Goal: Task Accomplishment & Management: Manage account settings

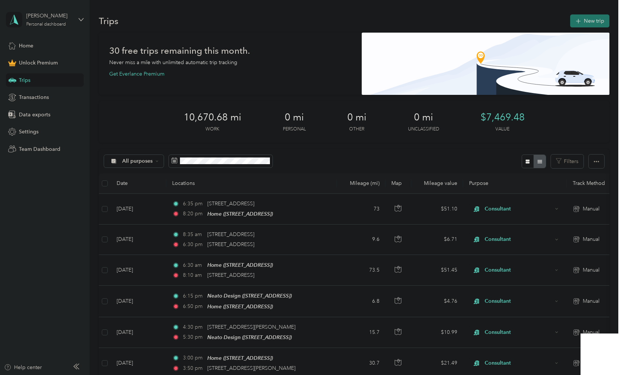
click at [600, 20] on button "New trip" at bounding box center [590, 20] width 39 height 13
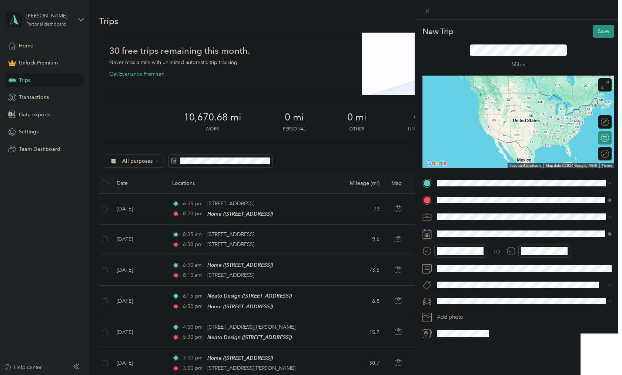
click at [482, 230] on span "11073 Philips Highway Jacksonville, Florida 32256, United States" at bounding box center [488, 226] width 74 height 7
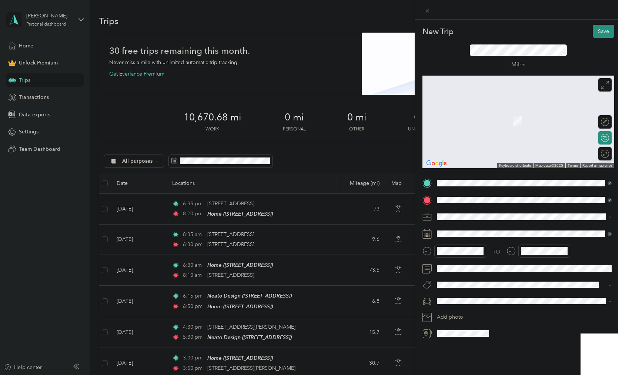
click at [463, 223] on div "Home 1936 Sprinkle Dr, Jacksonville, FL, United States , 32211, Jacksonville, F…" at bounding box center [474, 217] width 47 height 16
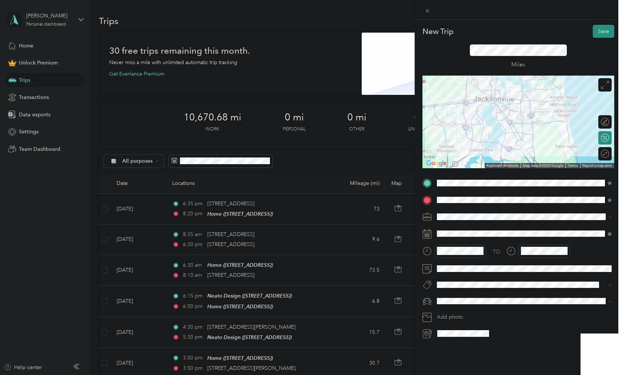
click at [445, 255] on span "Consultant" at bounding box center [452, 256] width 25 height 6
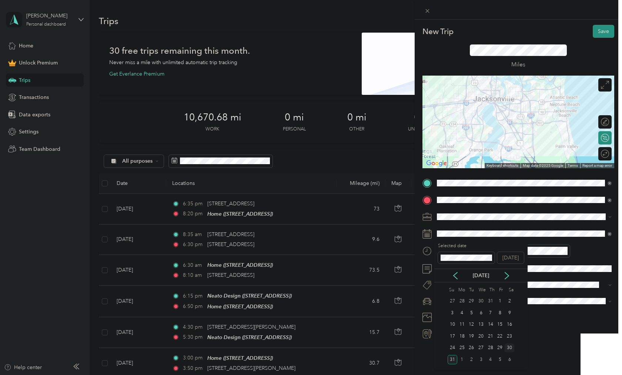
click at [511, 350] on div "30" at bounding box center [510, 347] width 10 height 9
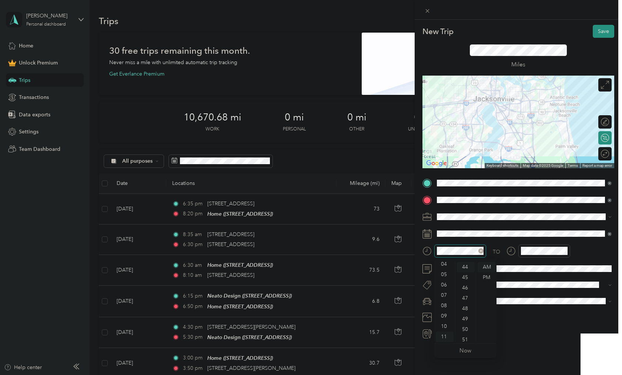
scroll to position [456, 0]
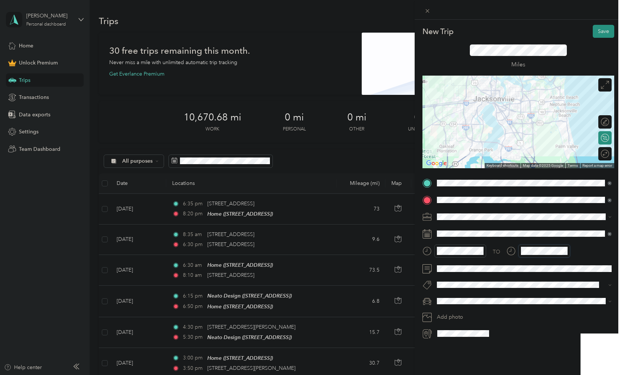
click at [518, 250] on div at bounding box center [539, 251] width 64 height 13
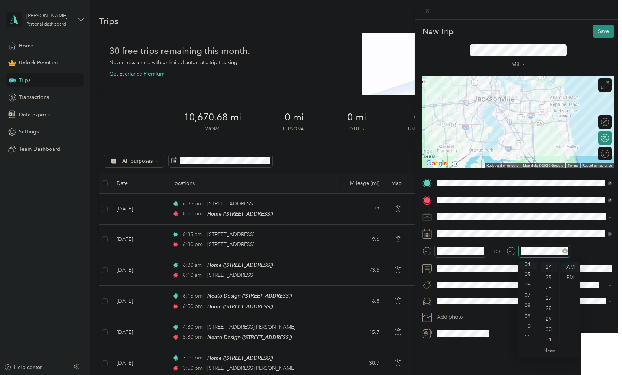
scroll to position [41, 0]
click at [574, 276] on div "PM" at bounding box center [571, 277] width 18 height 10
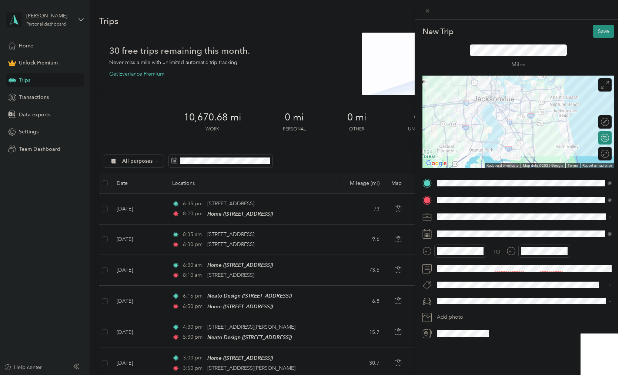
click at [421, 303] on form "New Trip Save This trip cannot be edited because it is either under review, app…" at bounding box center [518, 182] width 207 height 315
click at [445, 329] on li "Promaster" at bounding box center [525, 326] width 180 height 13
click at [608, 153] on div "Round trip" at bounding box center [595, 154] width 27 height 8
click at [608, 153] on div at bounding box center [602, 154] width 16 height 8
click at [601, 34] on button "Save" at bounding box center [603, 31] width 21 height 13
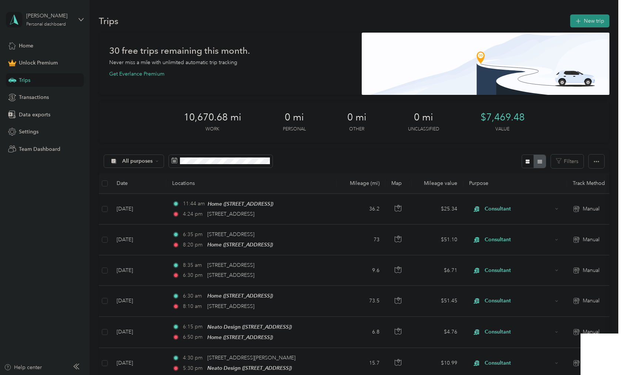
click at [592, 27] on div "Trips New trip" at bounding box center [354, 21] width 511 height 16
click at [592, 16] on button "New trip" at bounding box center [590, 20] width 39 height 13
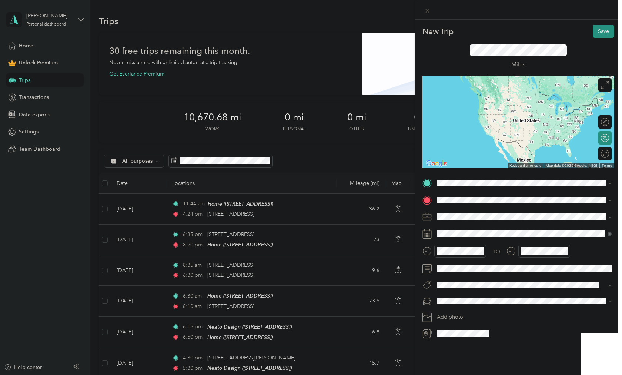
click at [457, 210] on strong "Home" at bounding box center [458, 211] width 14 height 7
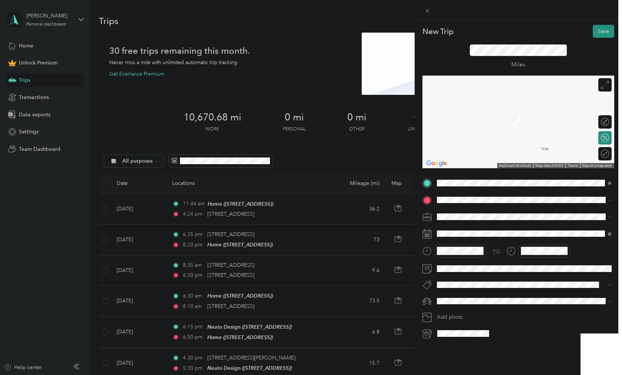
click at [498, 228] on strong "Chets Creek Church - Hodges Campus" at bounding box center [530, 230] width 158 height 13
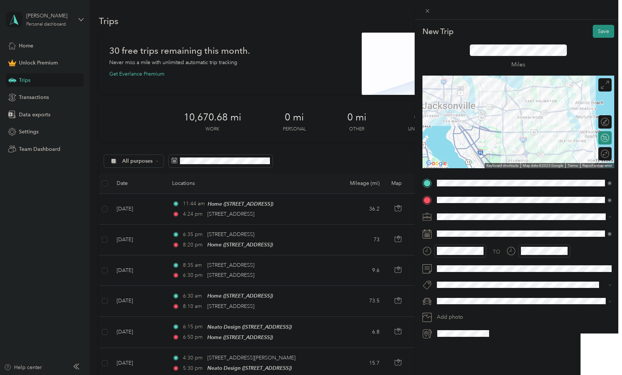
click at [460, 259] on li "Consultant" at bounding box center [525, 255] width 180 height 13
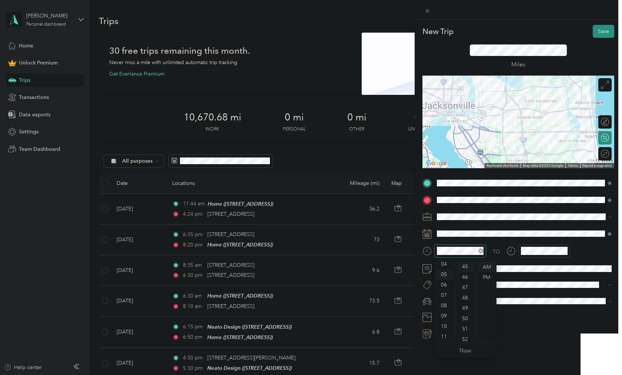
scroll to position [467, 0]
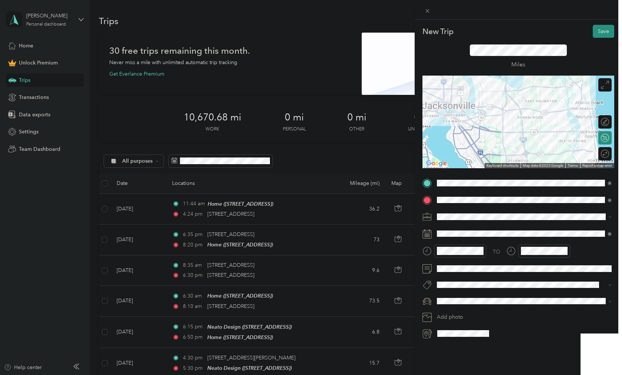
click at [493, 253] on div "TO" at bounding box center [519, 254] width 192 height 18
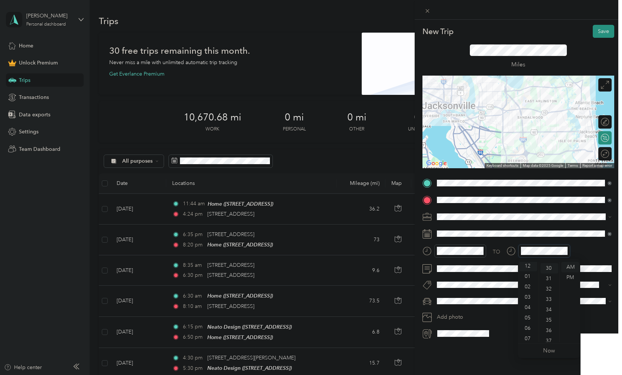
scroll to position [311, 0]
click at [572, 280] on div "PM" at bounding box center [571, 277] width 18 height 10
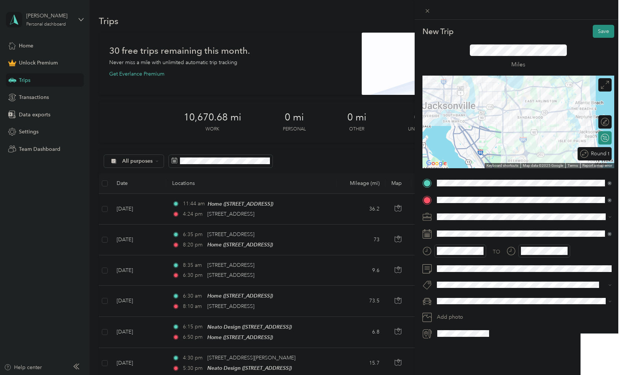
click at [602, 152] on div "Round trip" at bounding box center [595, 153] width 34 height 13
click at [602, 152] on div at bounding box center [602, 154] width 16 height 8
click at [452, 337] on span "Chrysler Town And Country" at bounding box center [472, 340] width 65 height 6
click at [461, 304] on span at bounding box center [525, 301] width 180 height 12
click at [467, 297] on span at bounding box center [525, 301] width 180 height 12
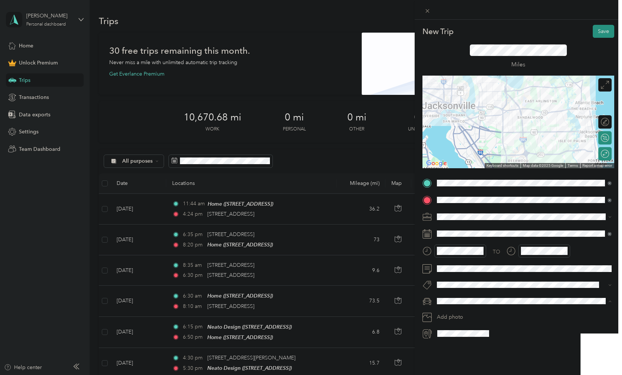
click at [460, 326] on span "Promaster" at bounding box center [451, 327] width 23 height 6
click at [610, 31] on button "Save" at bounding box center [603, 31] width 21 height 13
